Goal: Task Accomplishment & Management: Manage account settings

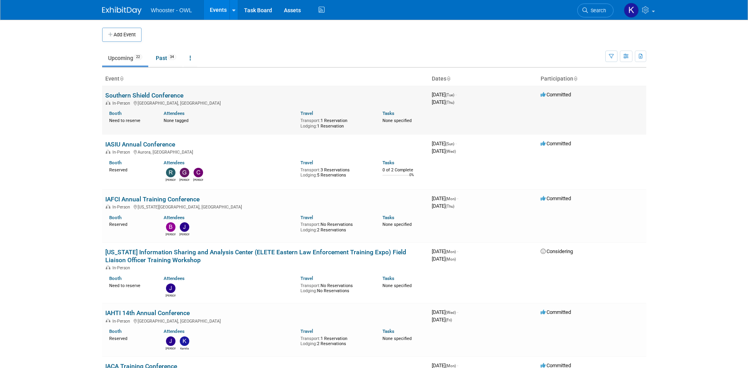
click at [173, 95] on link "Southern Shield Conference" at bounding box center [144, 95] width 78 height 7
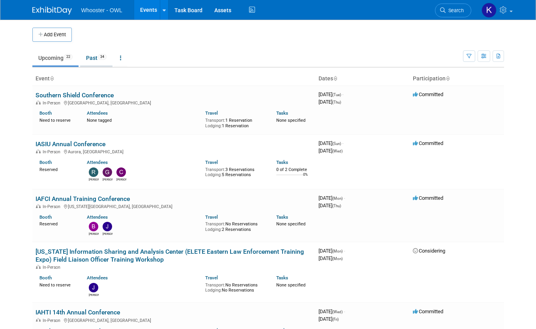
click at [92, 58] on link "Past 34" at bounding box center [96, 57] width 32 height 15
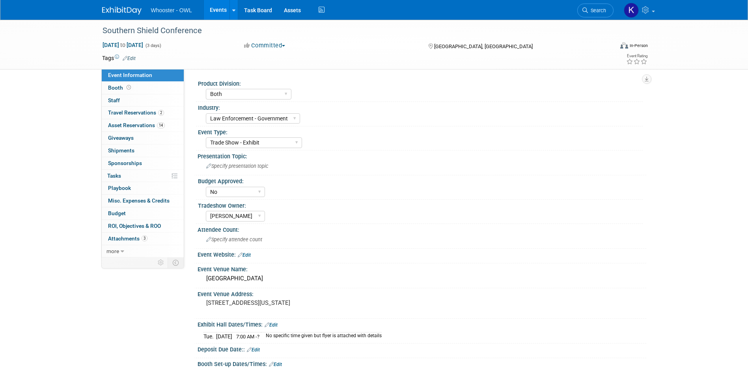
select select "Both"
select select "Law Enforcement - Government"
select select "Trade Show - Exhibit"
select select "No"
select select "Kamila Castaneda"
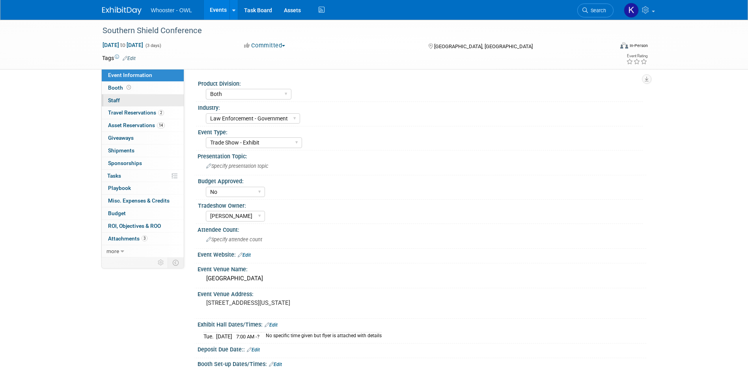
click at [148, 100] on link "0 Staff 0" at bounding box center [143, 100] width 82 height 12
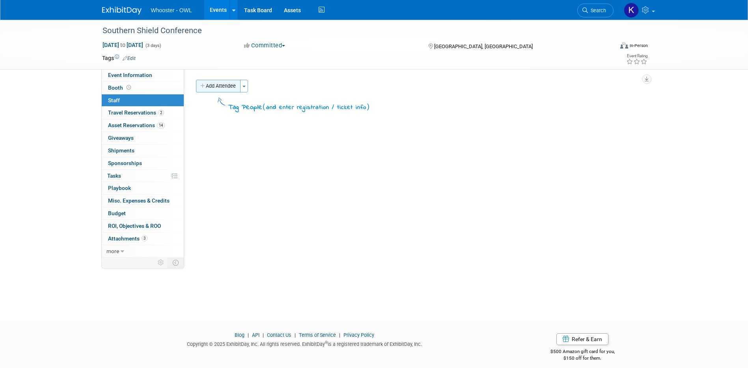
click at [228, 88] on button "Add Attendee" at bounding box center [218, 86] width 45 height 13
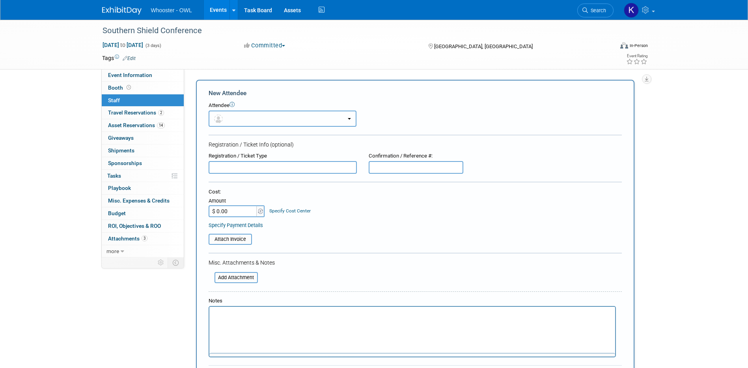
click at [238, 120] on button "button" at bounding box center [283, 118] width 148 height 16
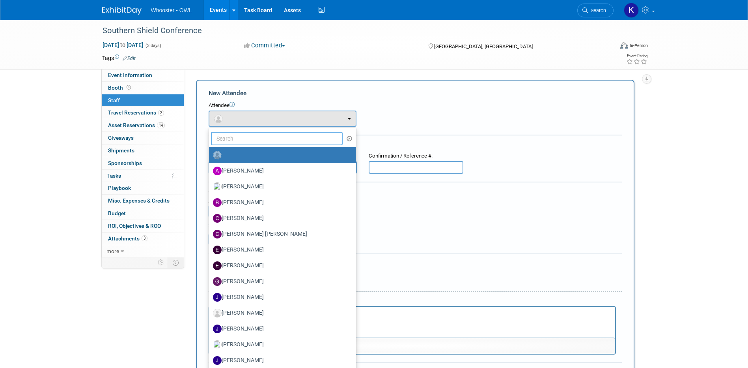
click at [237, 139] on input "text" at bounding box center [277, 138] width 132 height 13
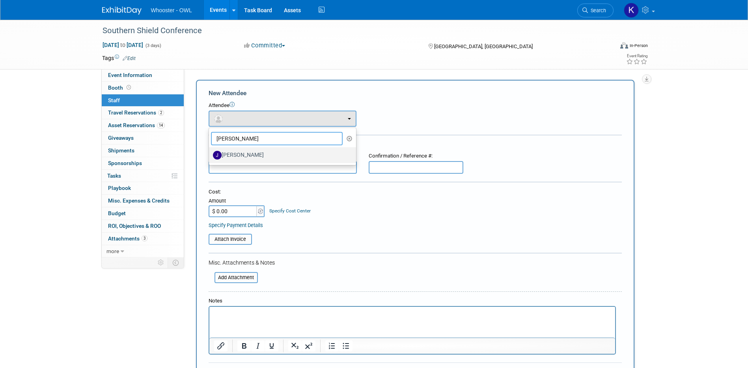
type input "james"
click at [240, 153] on label "James Justus" at bounding box center [280, 155] width 135 height 13
drag, startPoint x: 240, startPoint y: 153, endPoint x: 280, endPoint y: 151, distance: 40.3
click at [280, 151] on label "James Justus" at bounding box center [280, 155] width 135 height 13
click at [210, 151] on input "James Justus" at bounding box center [207, 153] width 5 height 5
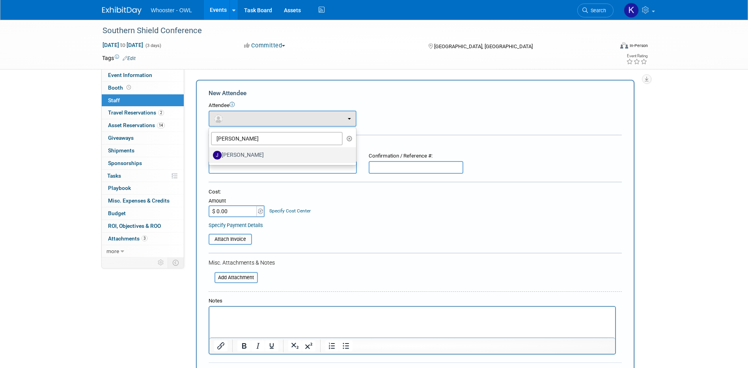
select select "119abecd-1f1f-4998-9bb3-23925d93f46a"
select select "4"
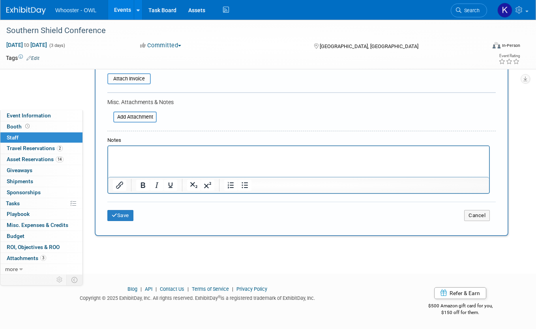
scroll to position [186, 0]
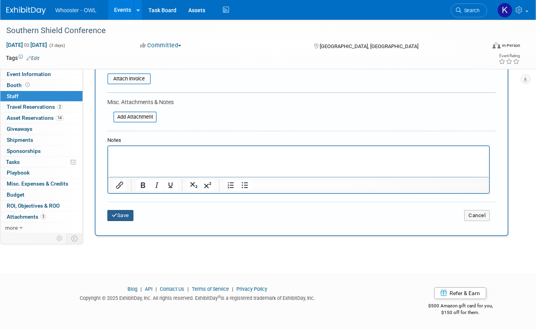
click at [132, 217] on button "Save" at bounding box center [120, 215] width 26 height 11
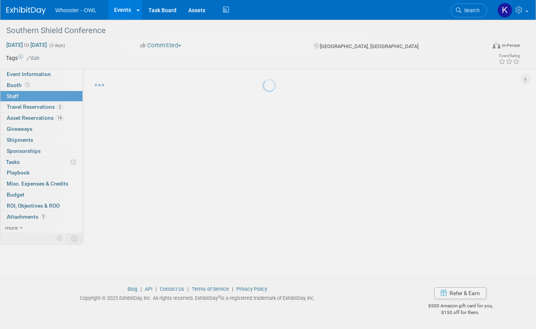
scroll to position [11, 0]
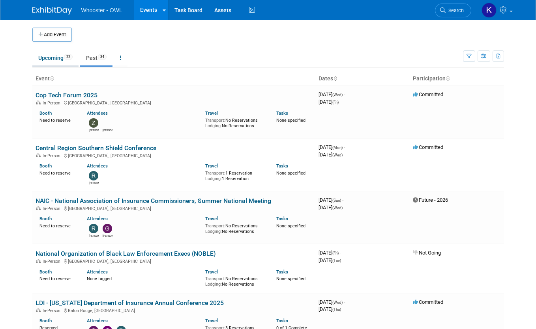
click at [57, 61] on link "Upcoming 22" at bounding box center [55, 57] width 46 height 15
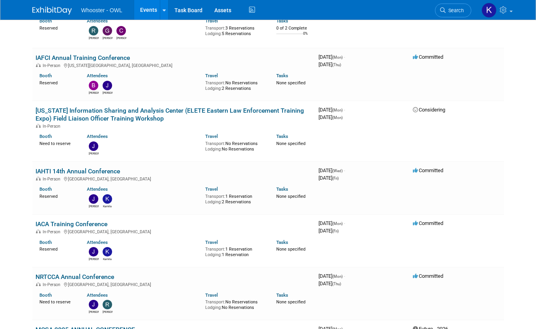
scroll to position [158, 0]
